Goal: Transaction & Acquisition: Purchase product/service

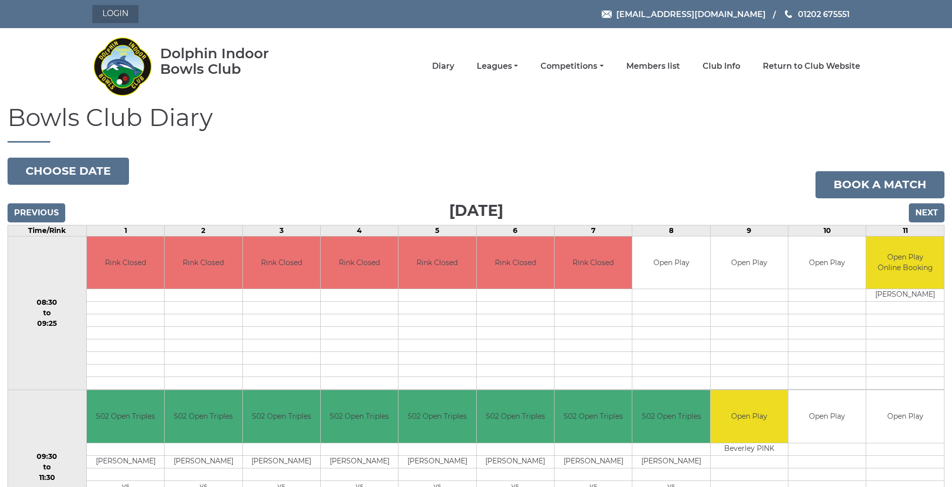
click at [115, 16] on link "Login" at bounding box center [115, 14] width 46 height 18
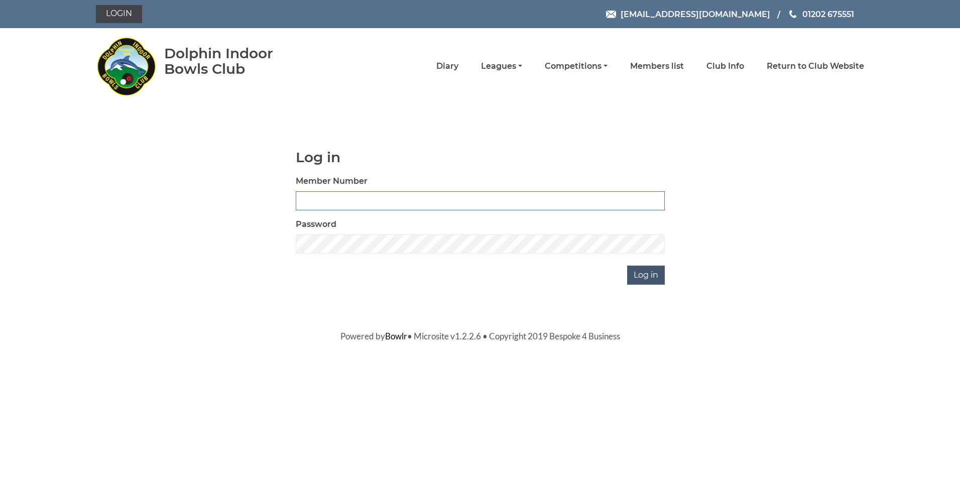
type input "2356"
click at [646, 274] on input "Log in" at bounding box center [646, 275] width 38 height 19
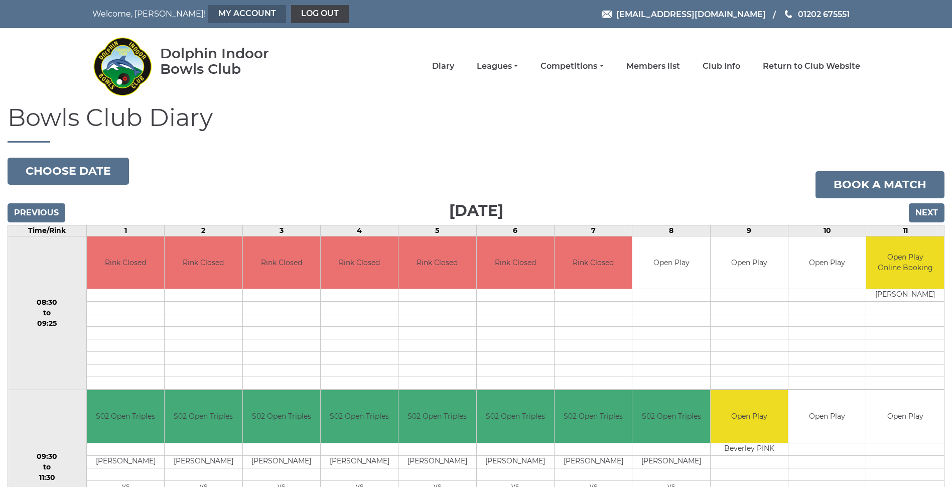
click at [209, 14] on link "My Account" at bounding box center [247, 14] width 78 height 18
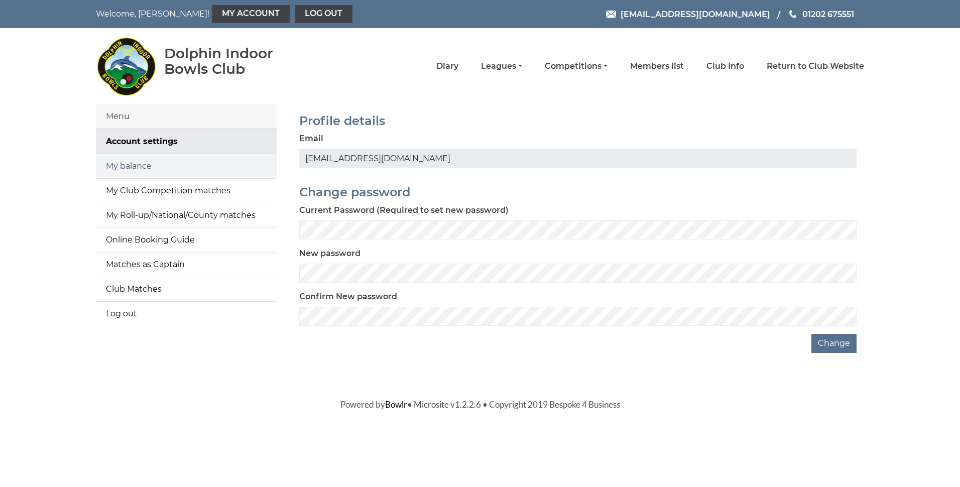
click at [132, 165] on link "My balance" at bounding box center [186, 166] width 181 height 24
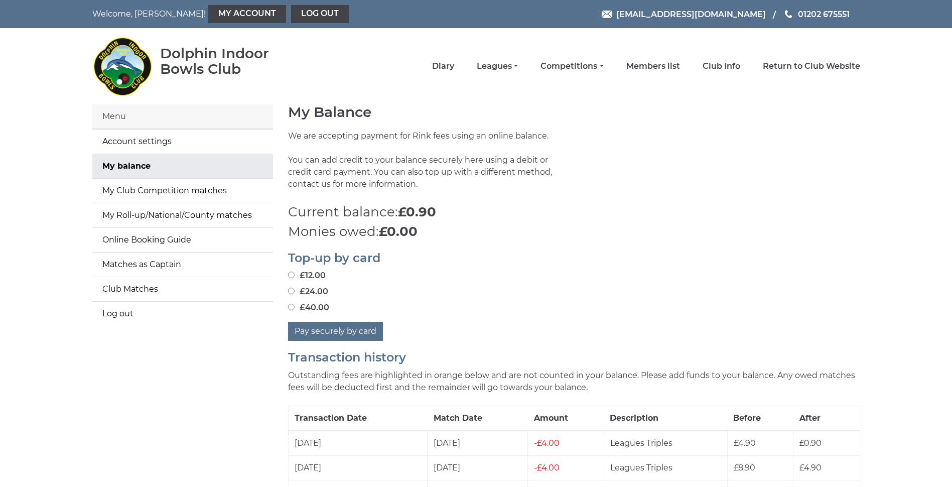
click at [289, 307] on input "£40.00" at bounding box center [291, 307] width 7 height 7
radio input "true"
click at [319, 331] on button "Pay securely by card" at bounding box center [335, 331] width 95 height 19
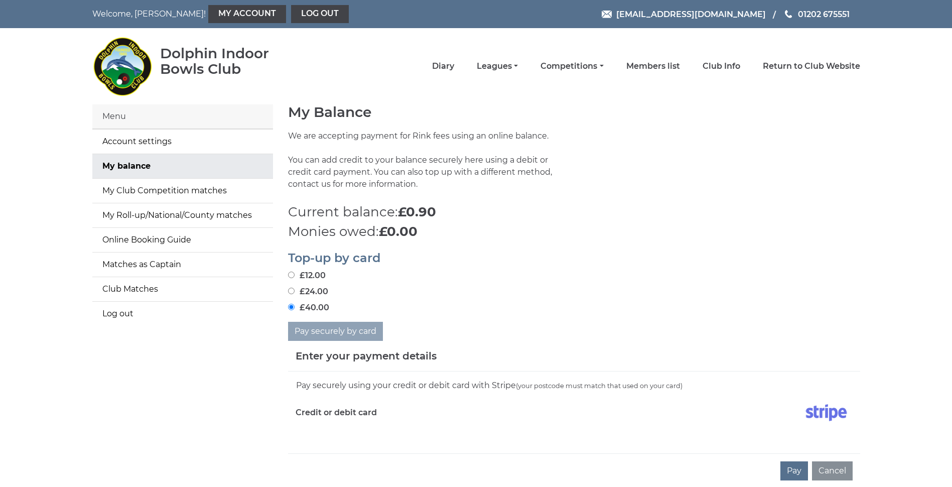
scroll to position [50, 0]
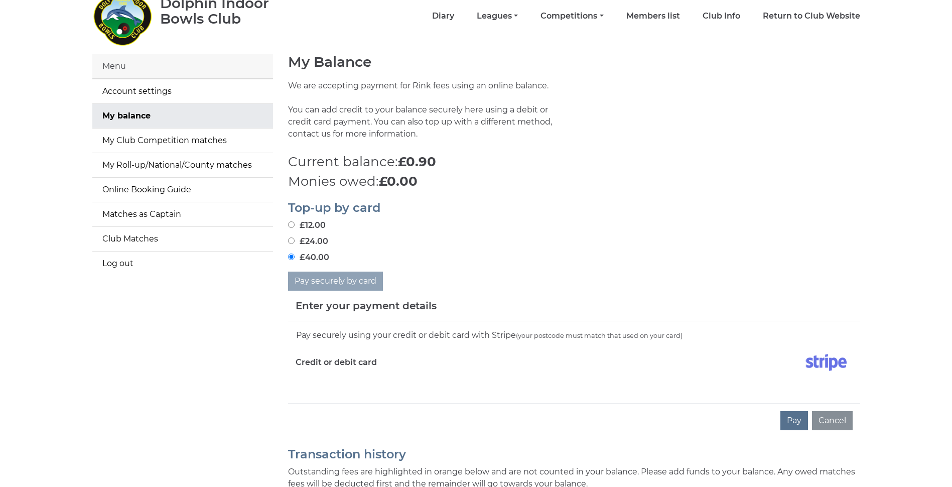
click at [360, 392] on div "Pay securely using your credit or debit card with Stripe (your postcode must ma…" at bounding box center [574, 362] width 572 height 82
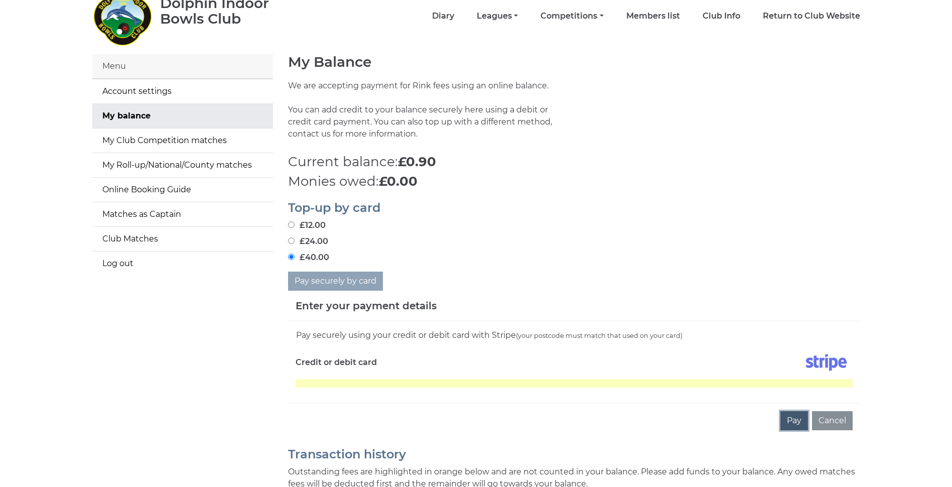
click at [788, 420] on button "Pay" at bounding box center [795, 420] width 28 height 19
